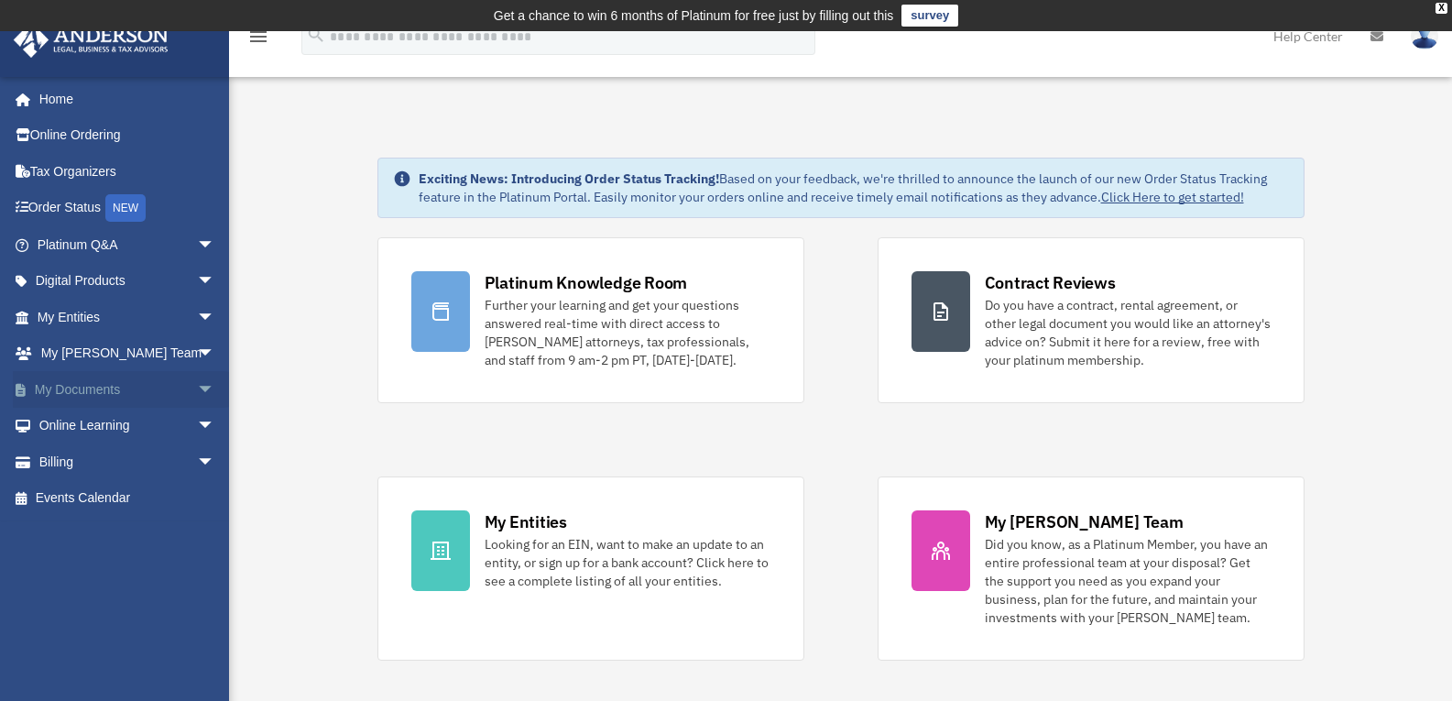
click at [89, 379] on link "My Documents arrow_drop_down" at bounding box center [128, 389] width 230 height 37
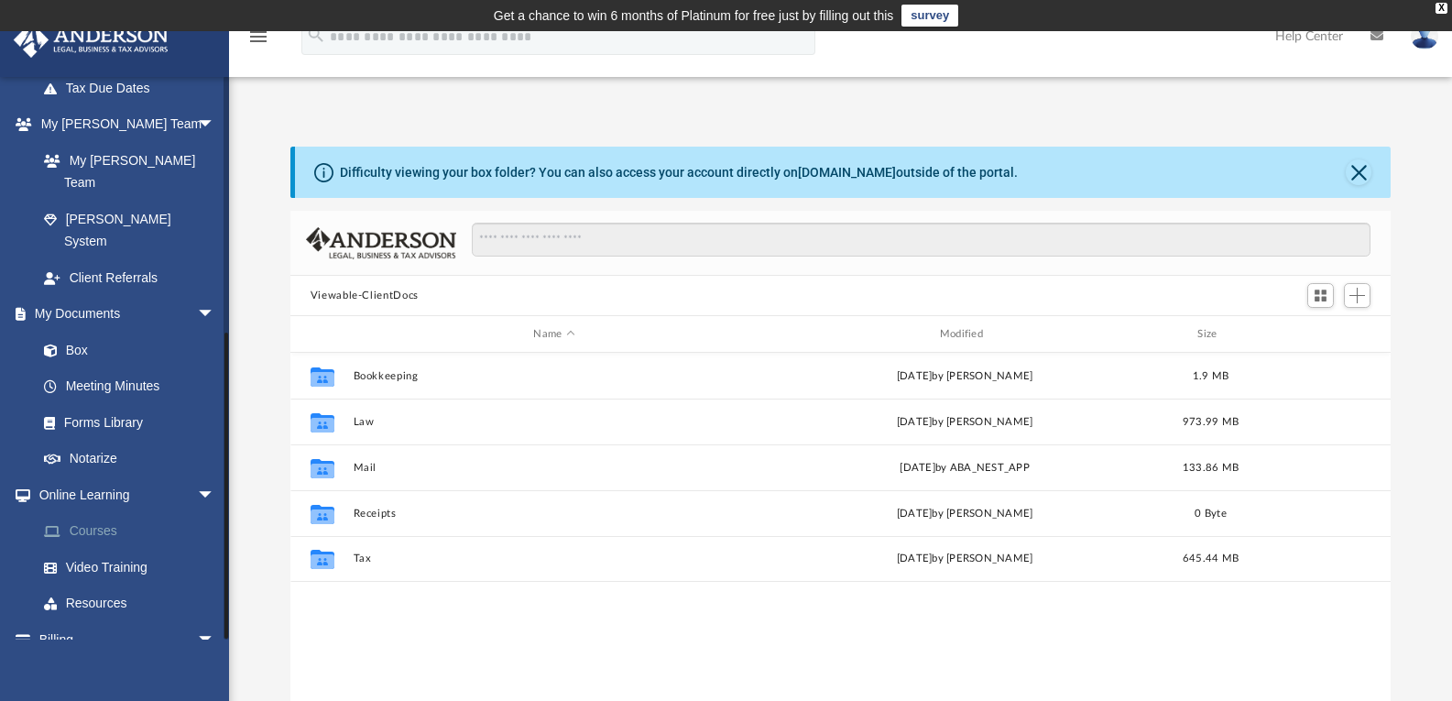
scroll to position [458, 0]
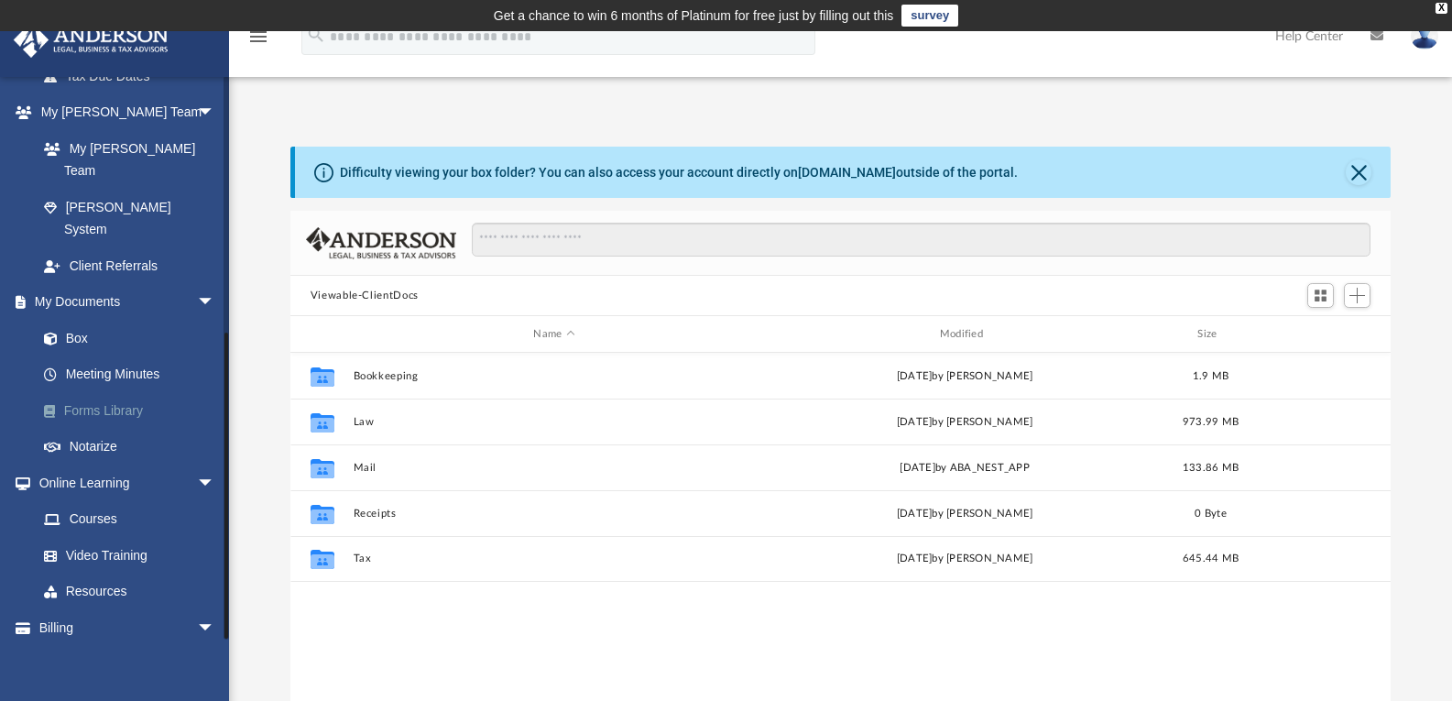
click at [92, 392] on link "Forms Library" at bounding box center [134, 410] width 217 height 37
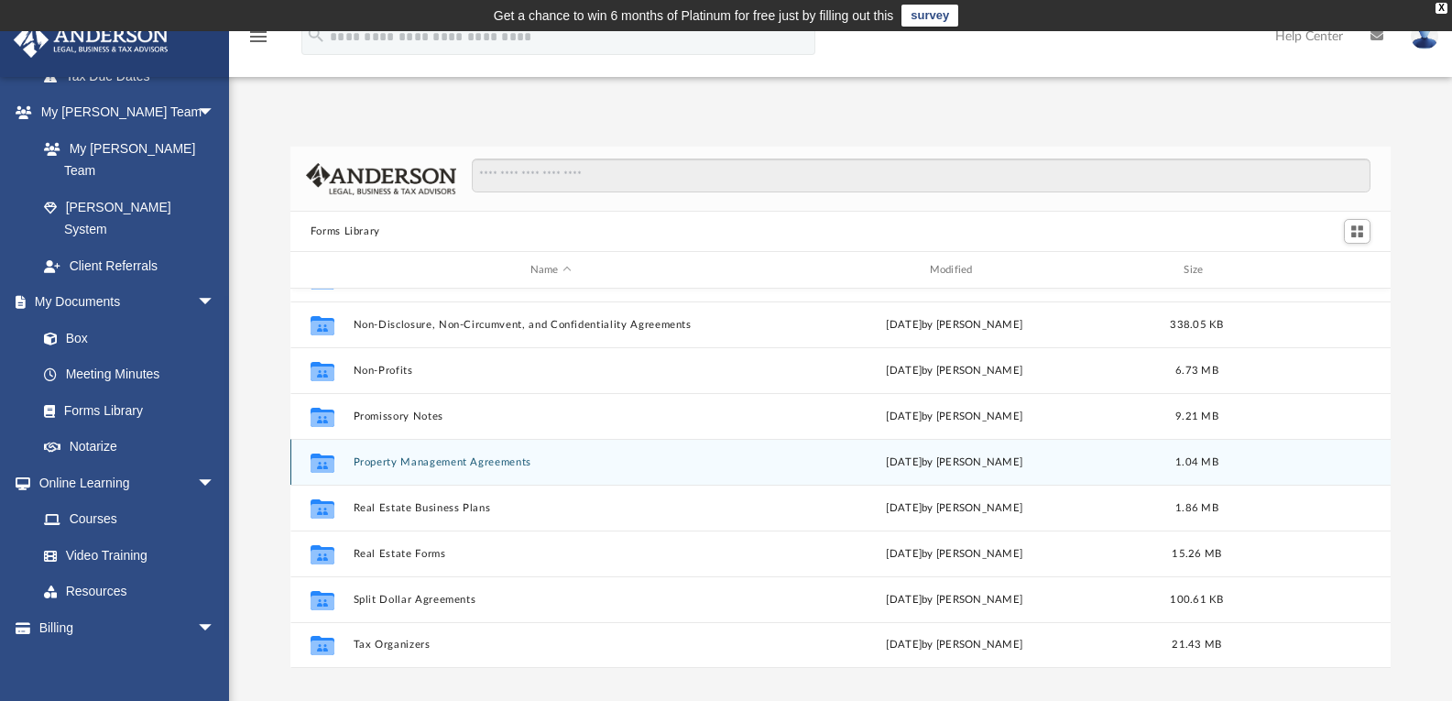
scroll to position [275, 0]
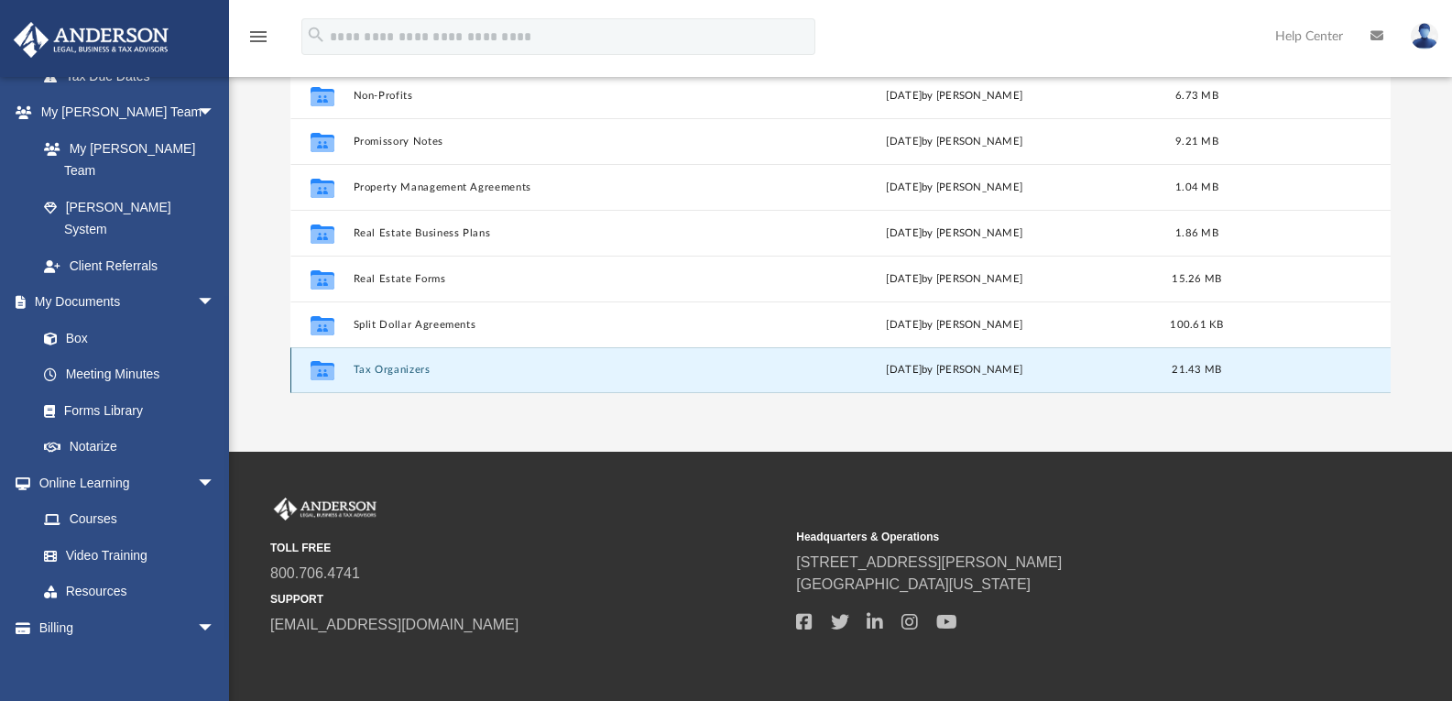
click at [397, 373] on button "Tax Organizers" at bounding box center [551, 370] width 396 height 12
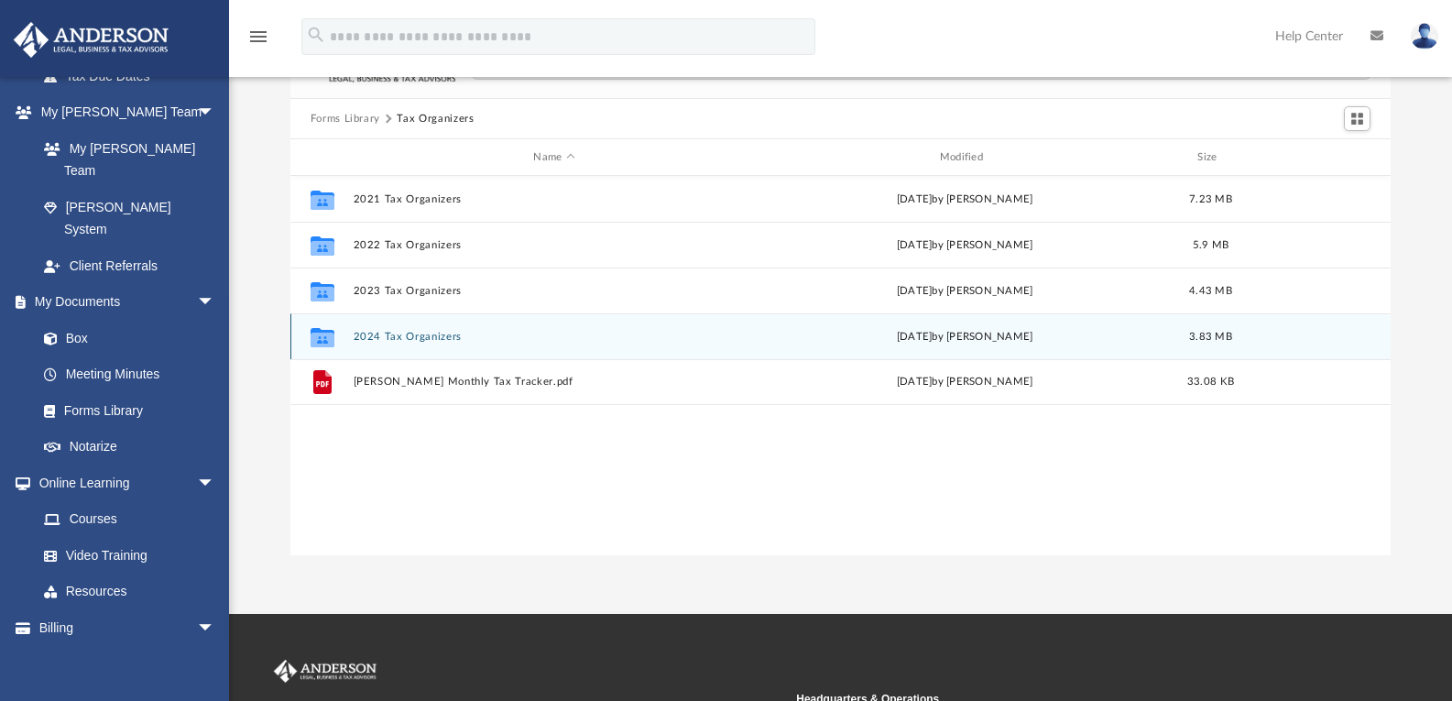
scroll to position [92, 0]
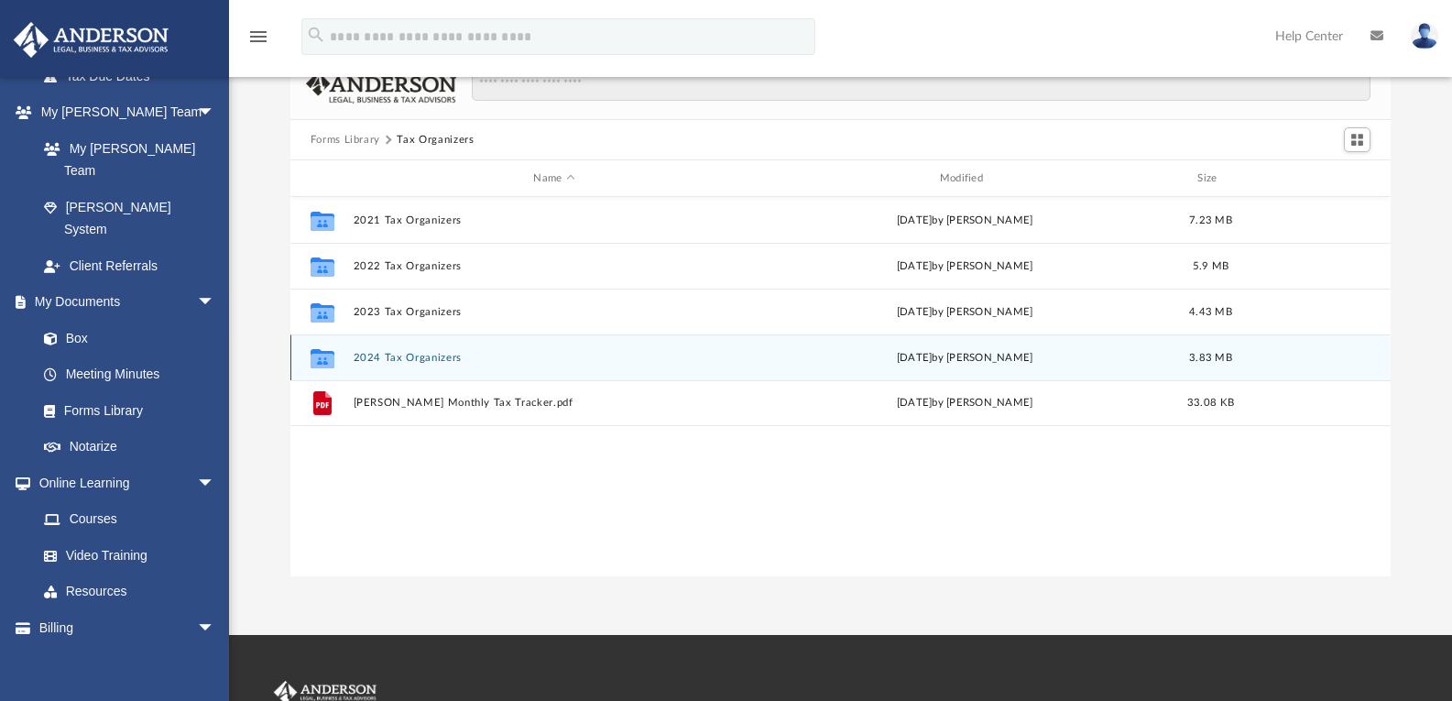
click at [414, 348] on div "Collaborated Folder 2024 Tax Organizers [DATE] by [PERSON_NAME] 3.83 MB" at bounding box center [840, 357] width 1101 height 46
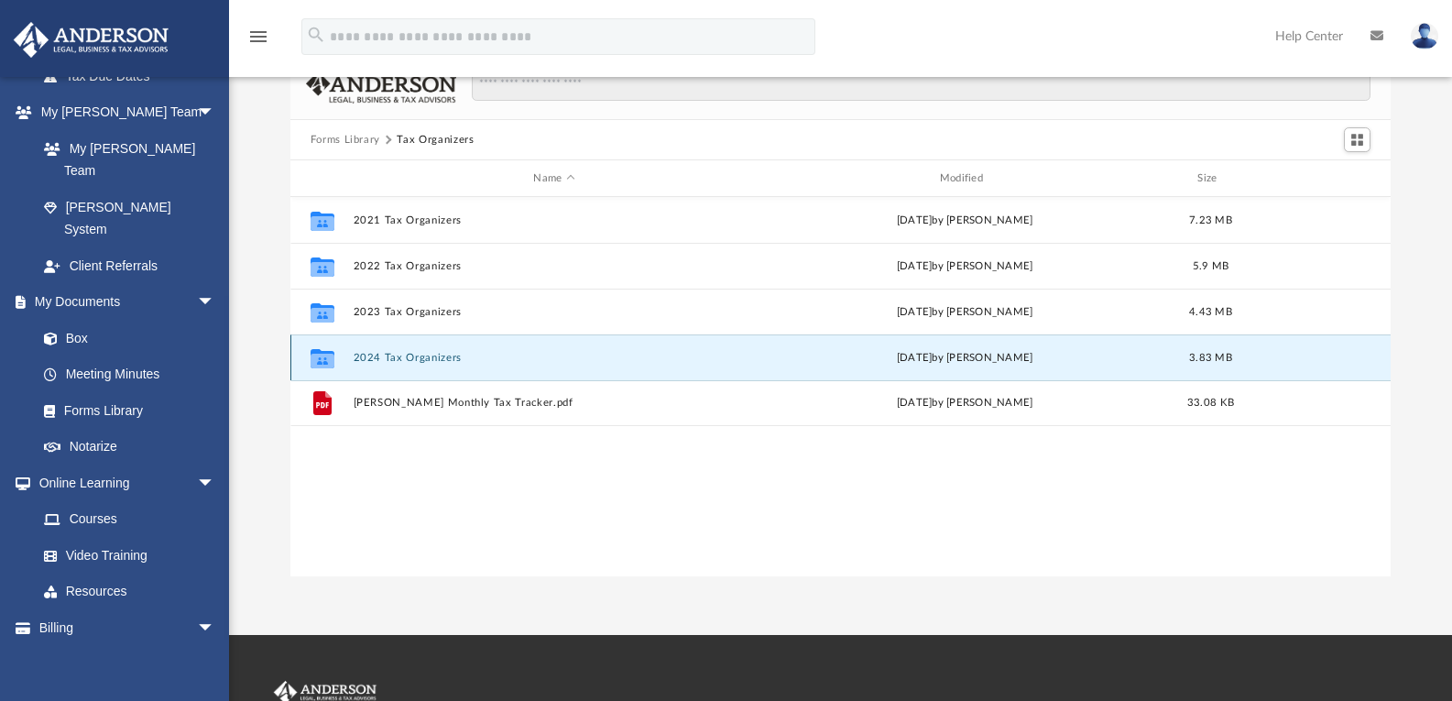
click at [414, 358] on button "2024 Tax Organizers" at bounding box center [554, 358] width 402 height 12
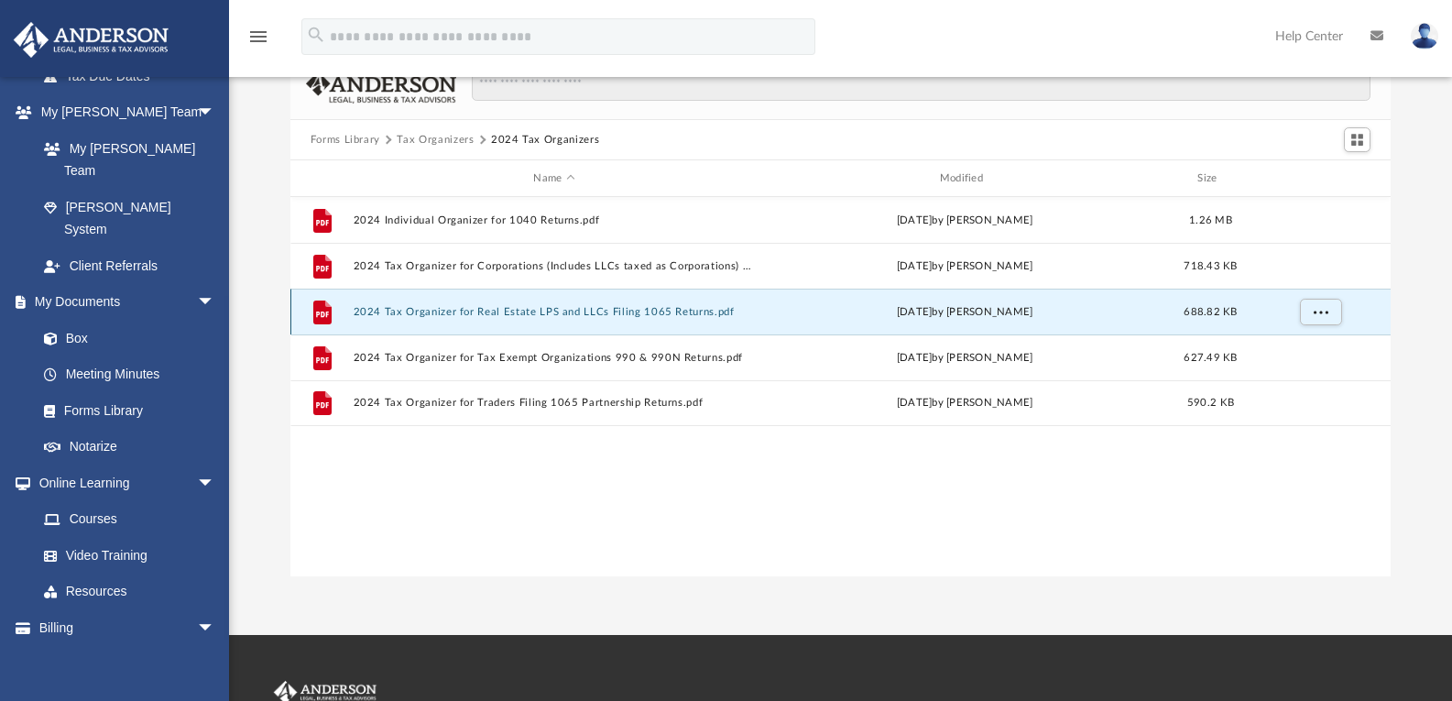
click at [444, 311] on button "2024 Tax Organizer for Real Estate LPS and LLCs Filing 1065 Returns.pdf" at bounding box center [554, 312] width 402 height 12
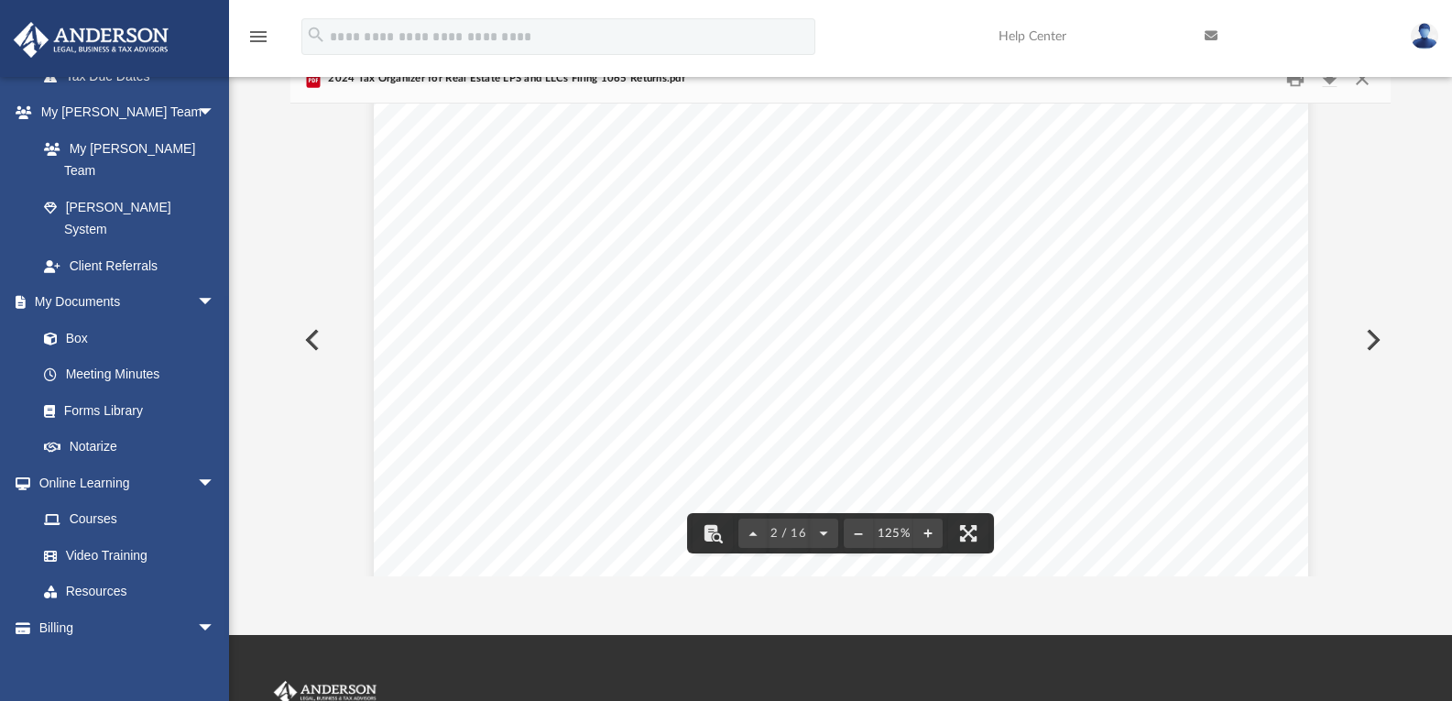
scroll to position [1740, 0]
click at [1338, 82] on button "Download" at bounding box center [1328, 79] width 33 height 28
